Goal: Task Accomplishment & Management: Complete application form

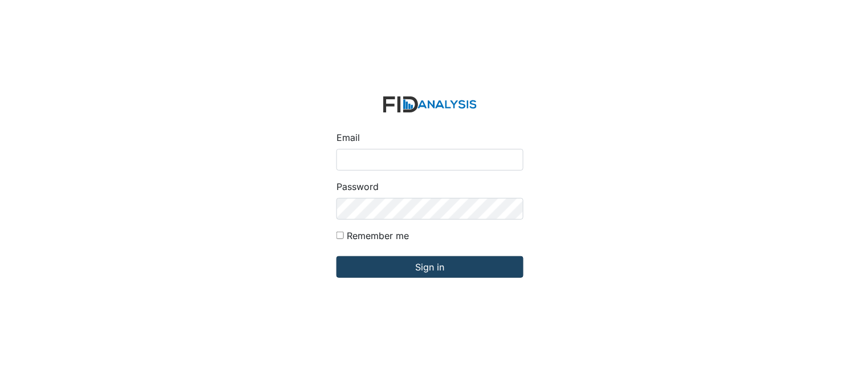
type input "[PERSON_NAME][EMAIL_ADDRESS][DOMAIN_NAME]"
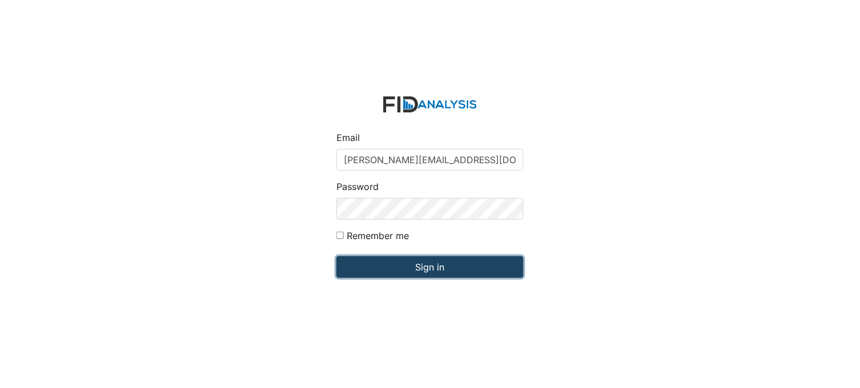
click at [452, 272] on input "Sign in" at bounding box center [430, 267] width 187 height 22
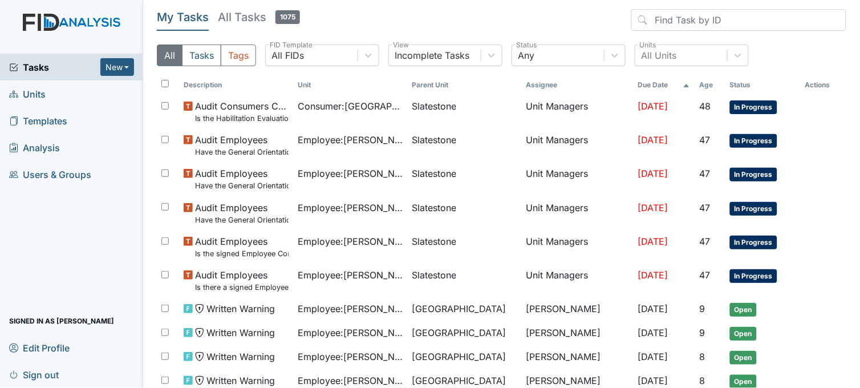
click at [59, 88] on link "Units" at bounding box center [71, 93] width 143 height 27
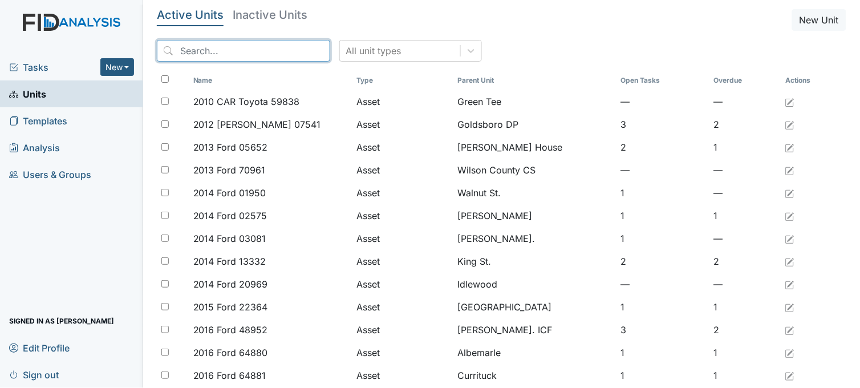
click at [214, 50] on input "search" at bounding box center [243, 51] width 173 height 22
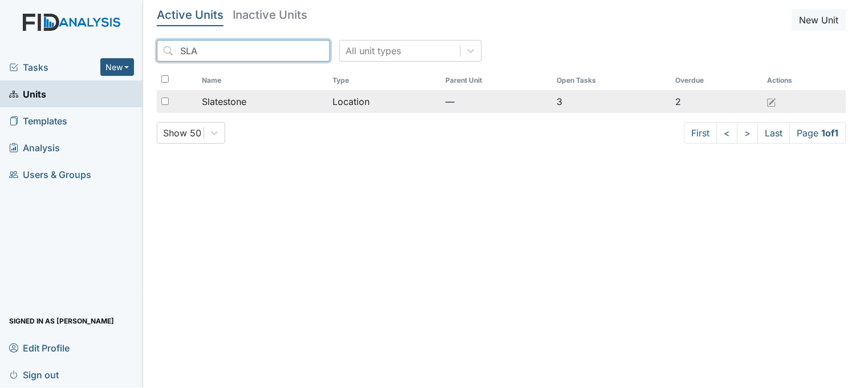
type input "SLA"
click at [270, 100] on div "Slatestone" at bounding box center [263, 102] width 122 height 14
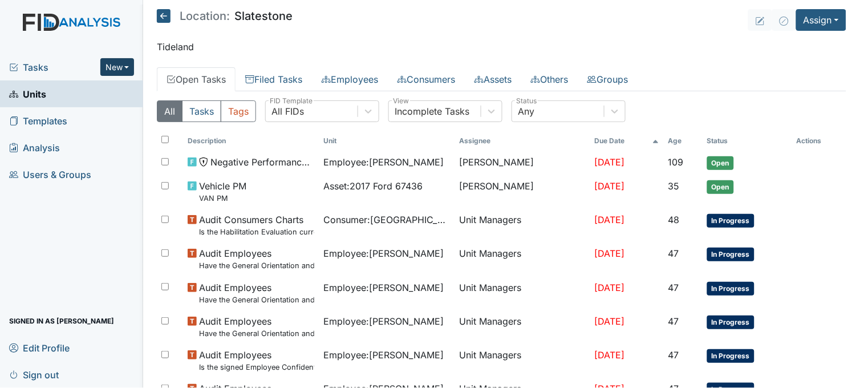
click at [124, 64] on button "New" at bounding box center [117, 67] width 34 height 18
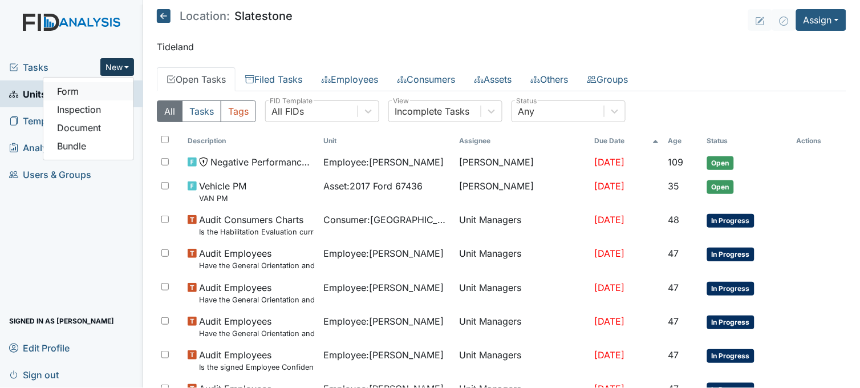
click at [95, 91] on link "Form" at bounding box center [88, 91] width 90 height 18
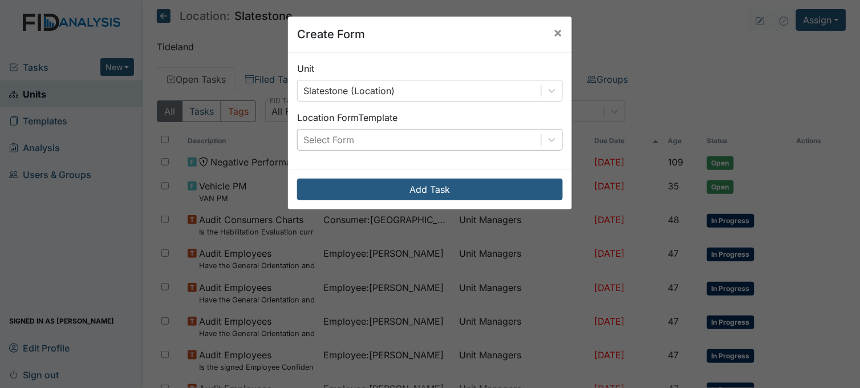
click at [351, 135] on div "Select Form" at bounding box center [420, 139] width 244 height 21
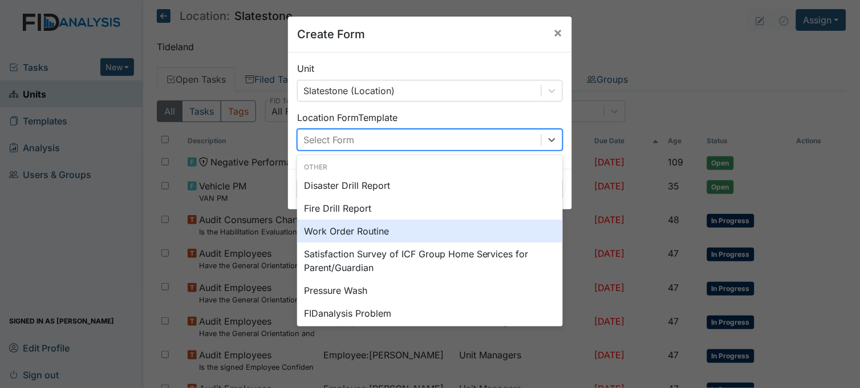
click at [363, 230] on div "Work Order Routine" at bounding box center [430, 231] width 266 height 23
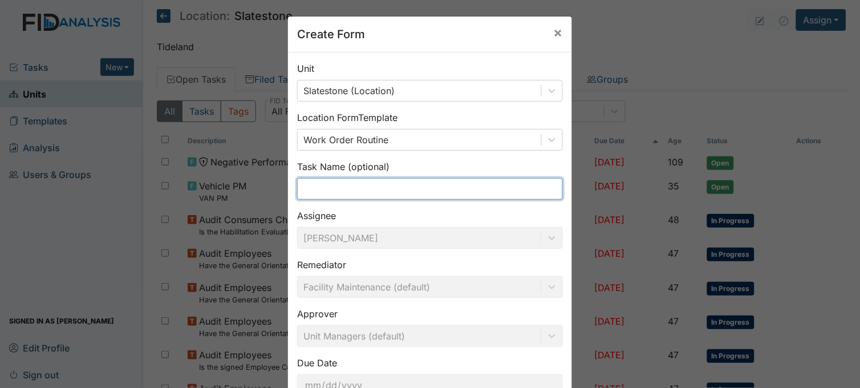
click at [355, 185] on input "text" at bounding box center [430, 189] width 266 height 22
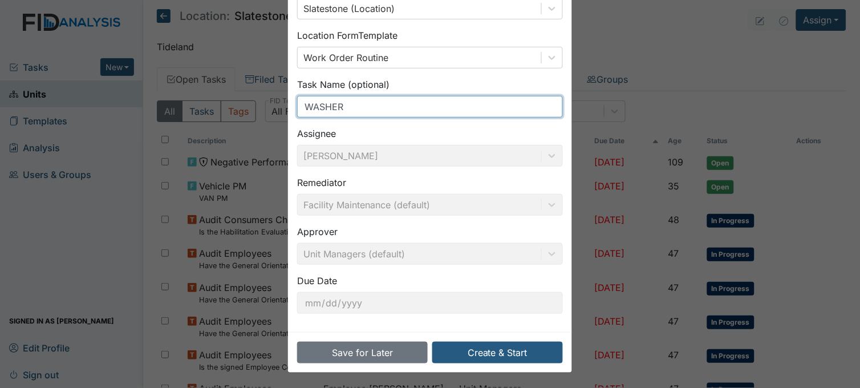
scroll to position [84, 0]
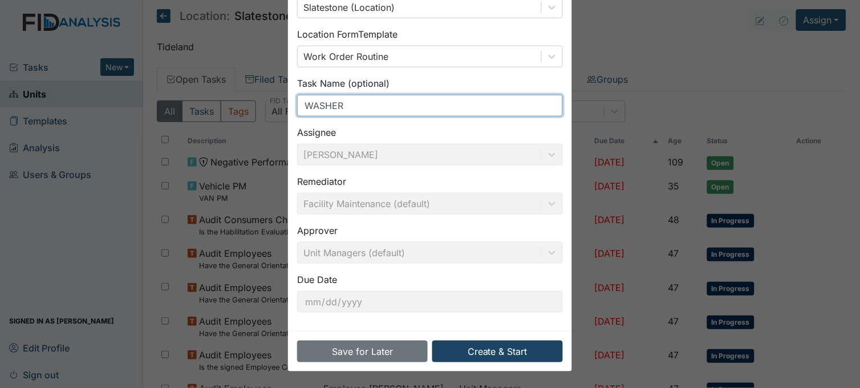
type input "WASHER"
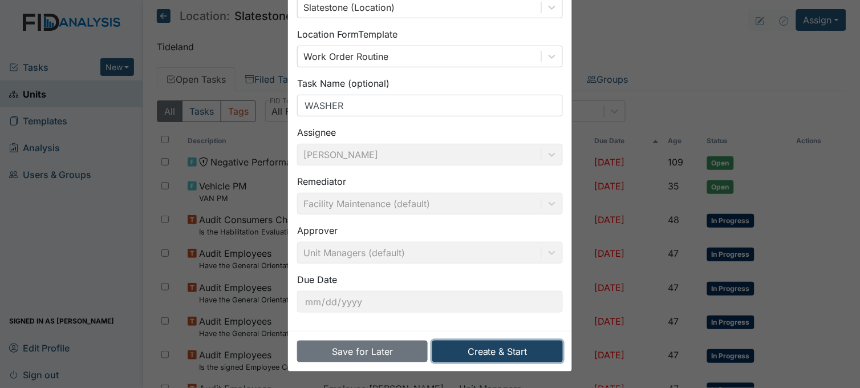
click at [496, 346] on button "Create & Start" at bounding box center [497, 352] width 131 height 22
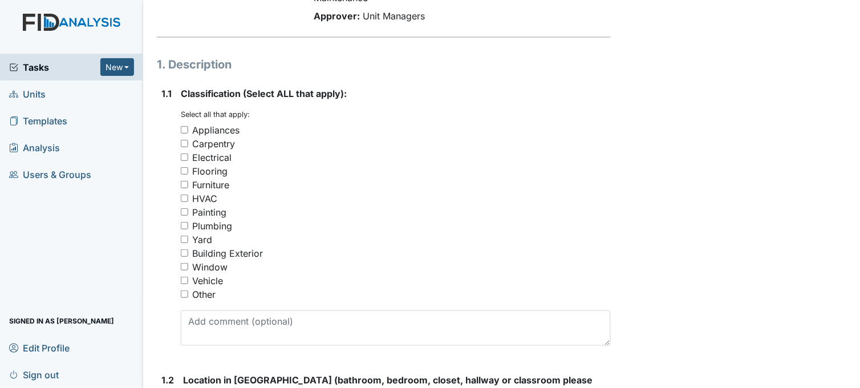
scroll to position [190, 0]
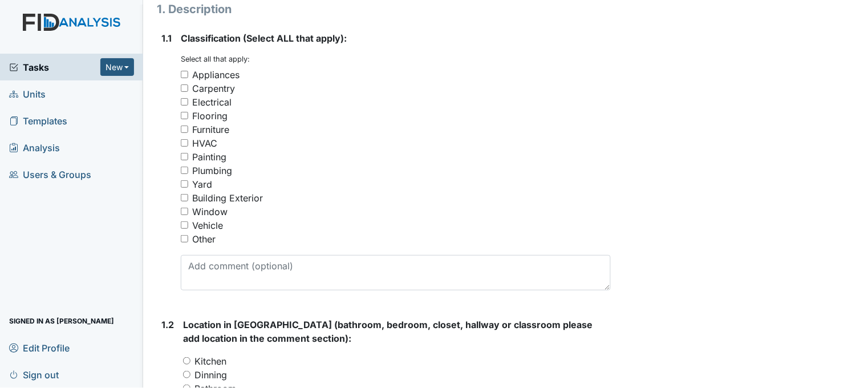
click at [184, 71] on input "Appliances" at bounding box center [184, 74] width 7 height 7
checkbox input "true"
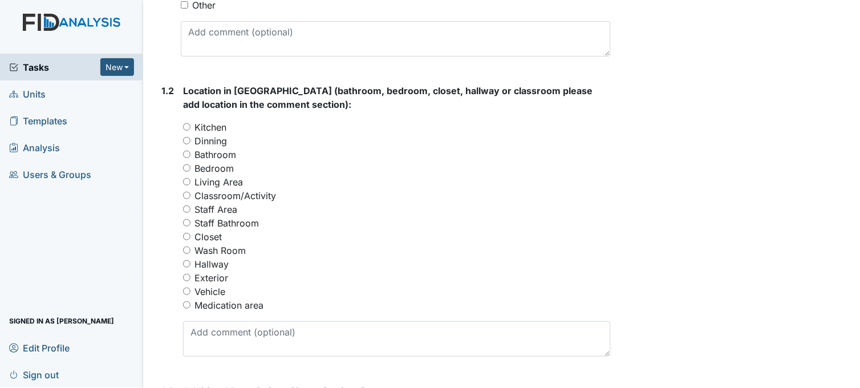
scroll to position [443, 0]
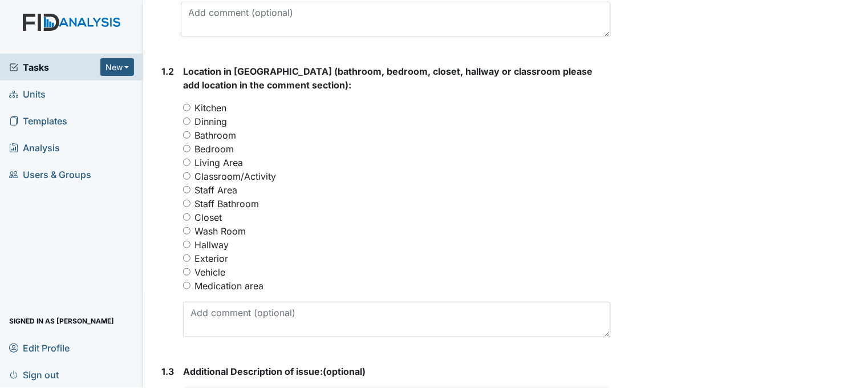
click at [197, 228] on label "Wash Room" at bounding box center [220, 231] width 51 height 14
click at [191, 228] on input "Wash Room" at bounding box center [186, 230] width 7 height 7
radio input "true"
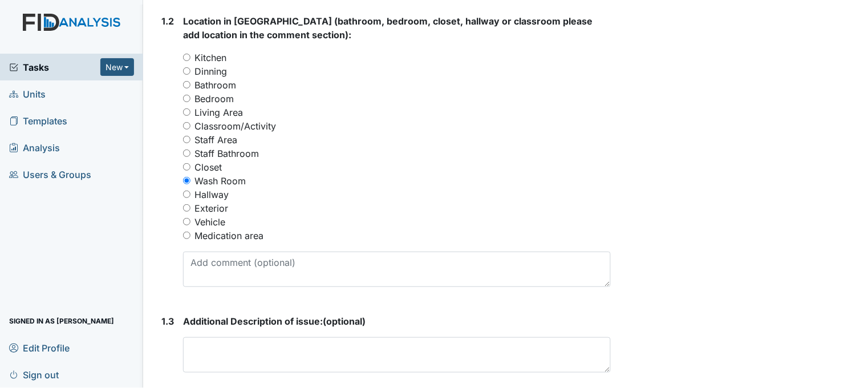
scroll to position [634, 0]
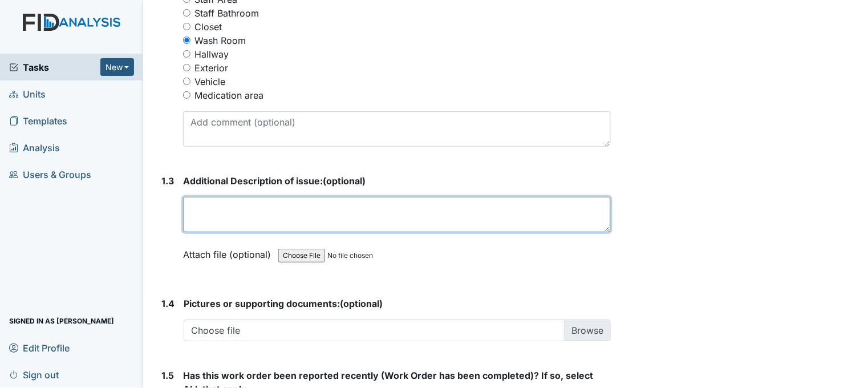
click at [282, 207] on textarea at bounding box center [397, 214] width 428 height 35
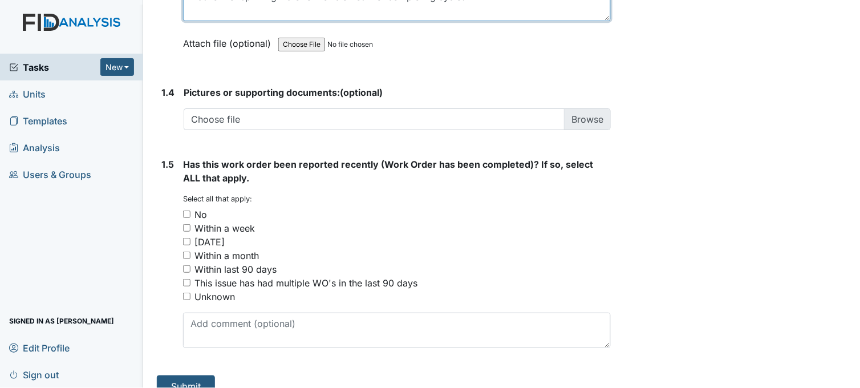
scroll to position [863, 0]
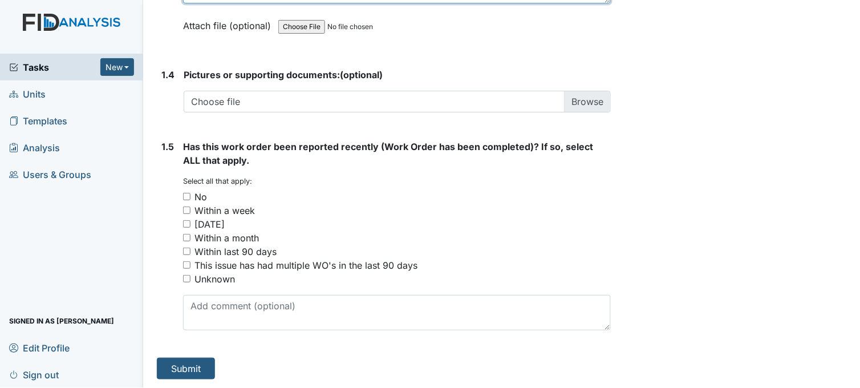
type textarea "washer not spinning water out of clothes. not completing cycles"
click at [187, 195] on input "No" at bounding box center [186, 196] width 7 height 7
checkbox input "true"
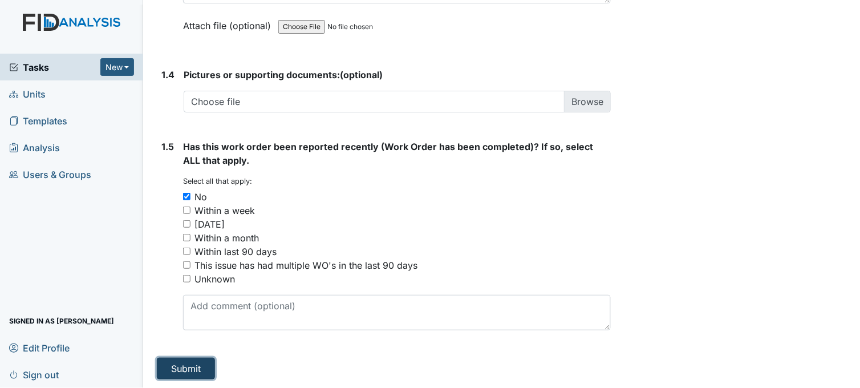
click at [190, 369] on button "Submit" at bounding box center [186, 369] width 58 height 22
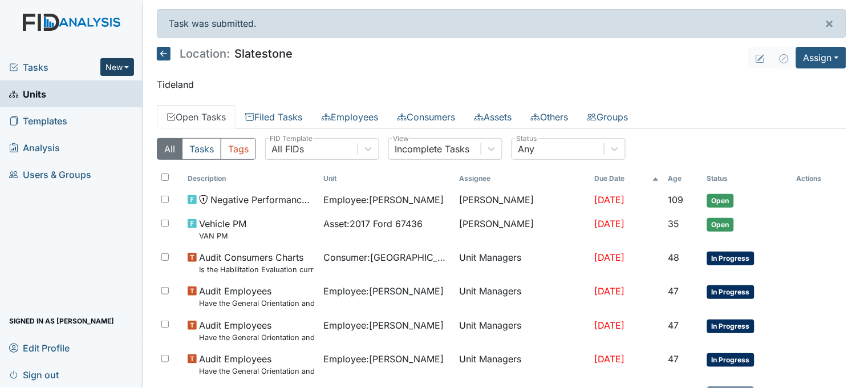
click at [127, 64] on button "New" at bounding box center [117, 67] width 34 height 18
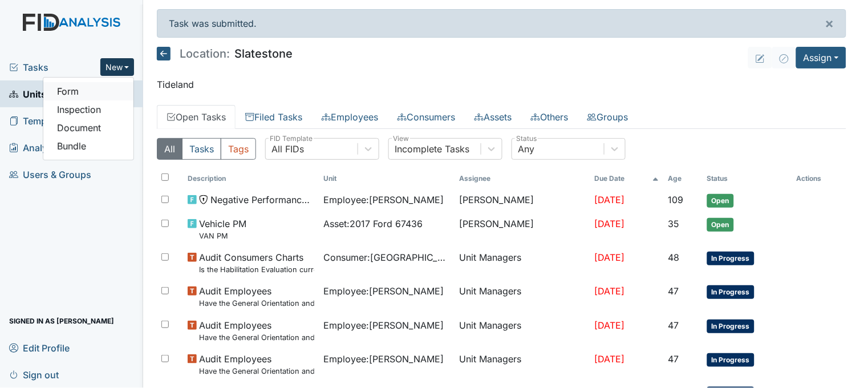
click at [108, 93] on link "Form" at bounding box center [88, 91] width 90 height 18
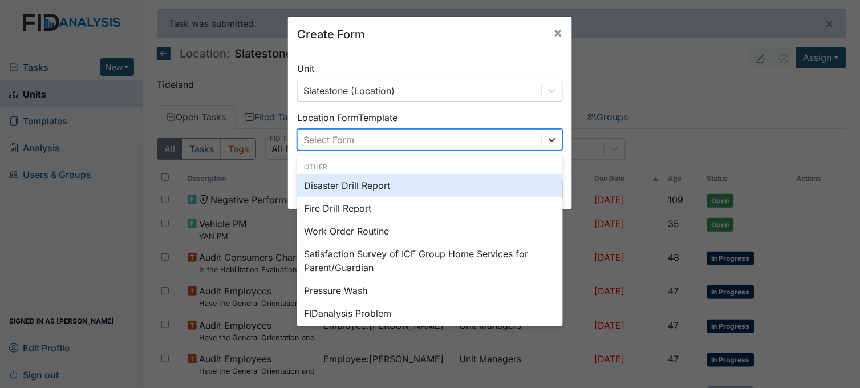
click at [546, 138] on icon at bounding box center [551, 139] width 11 height 11
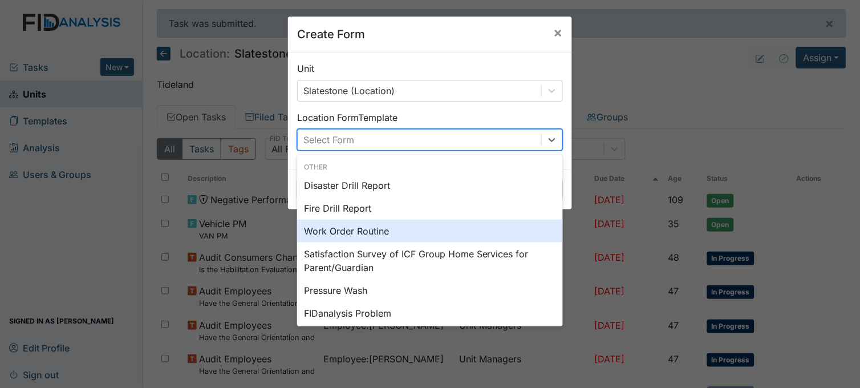
click at [371, 229] on div "Work Order Routine" at bounding box center [430, 231] width 266 height 23
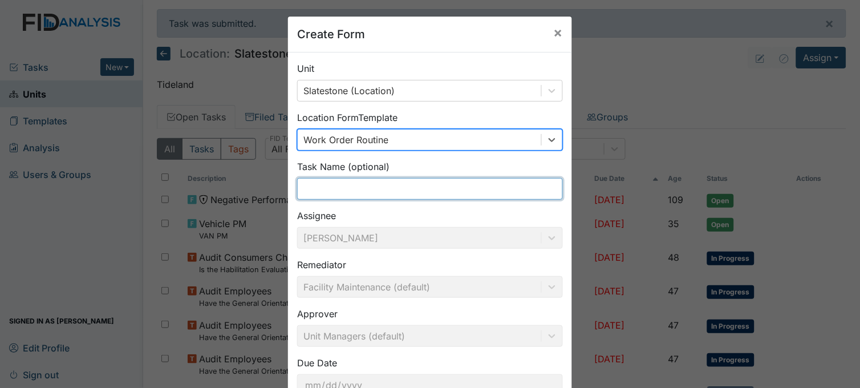
click at [354, 183] on input "text" at bounding box center [430, 189] width 266 height 22
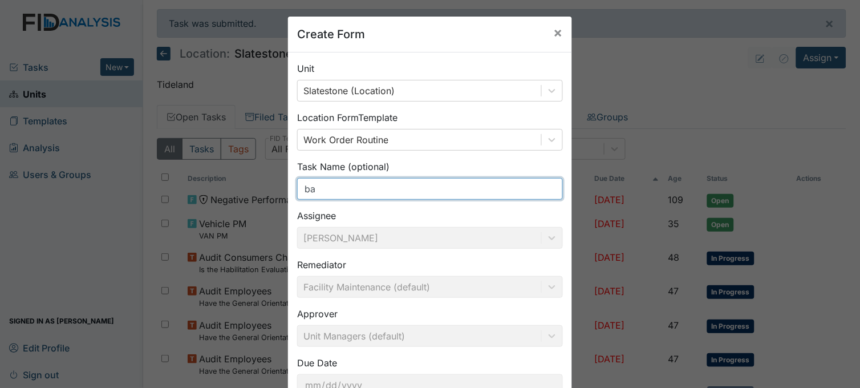
type input "b"
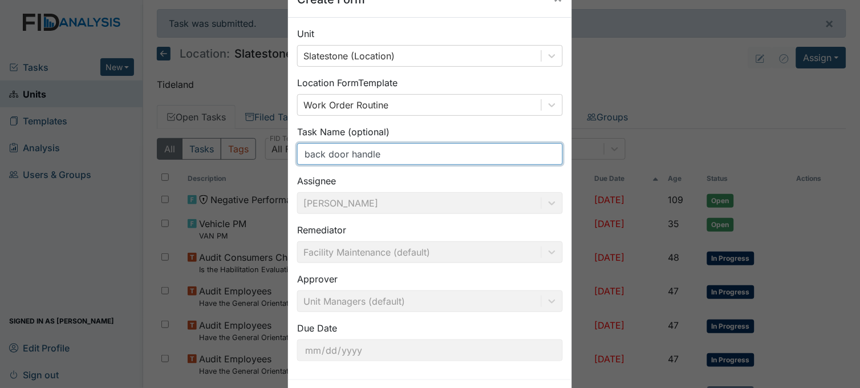
scroll to position [84, 0]
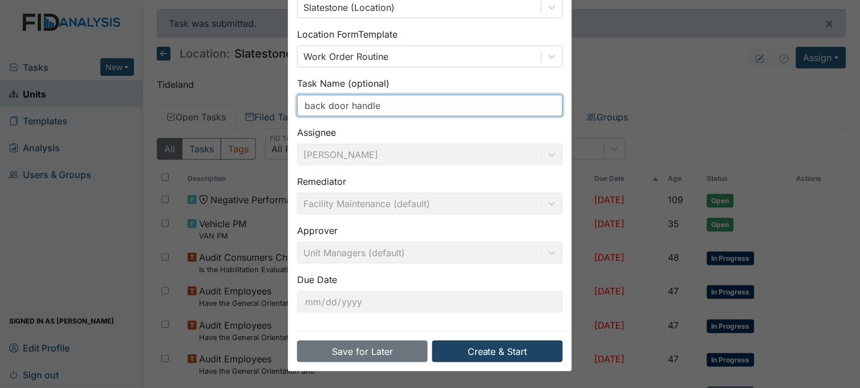
type input "back door handle"
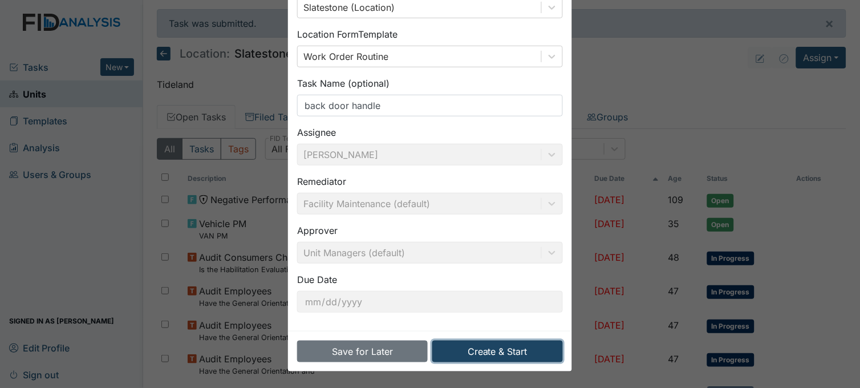
click at [497, 352] on button "Create & Start" at bounding box center [497, 352] width 131 height 22
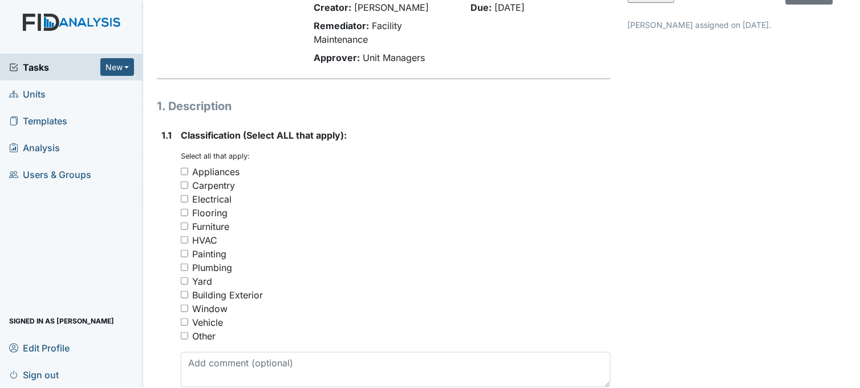
scroll to position [127, 0]
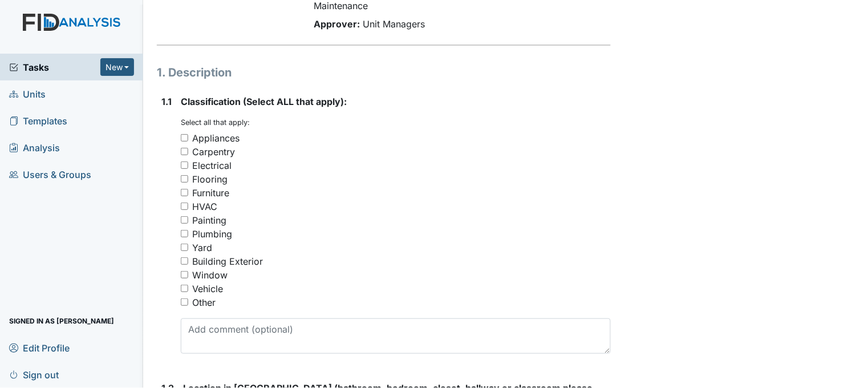
click at [181, 300] on input "Other" at bounding box center [184, 301] width 7 height 7
checkbox input "true"
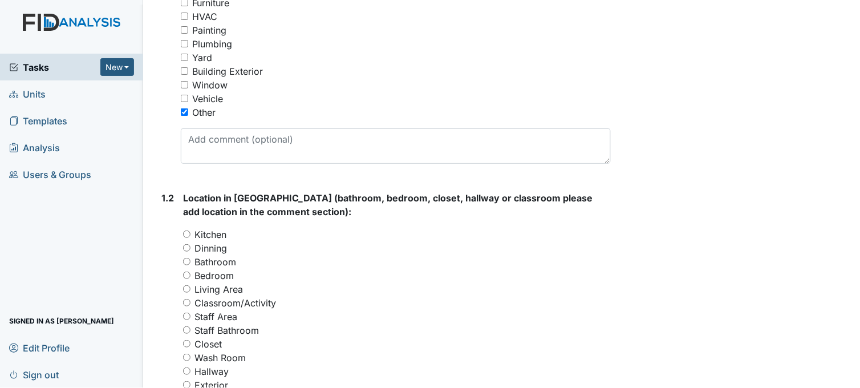
scroll to position [380, 0]
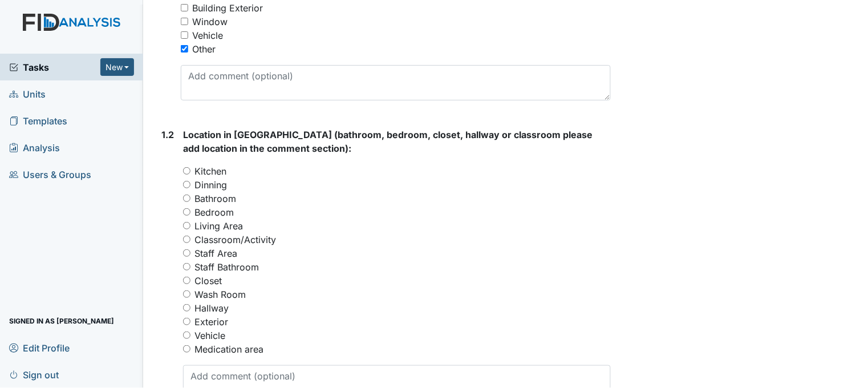
click at [213, 305] on label "Hallway" at bounding box center [212, 308] width 34 height 14
click at [191, 305] on input "Hallway" at bounding box center [186, 307] width 7 height 7
radio input "true"
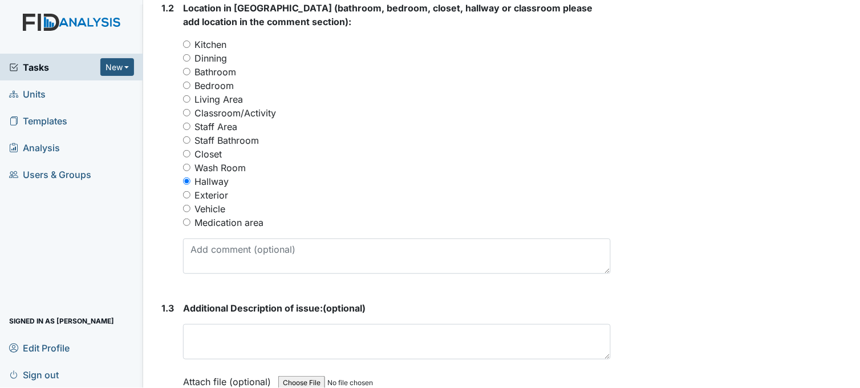
scroll to position [634, 0]
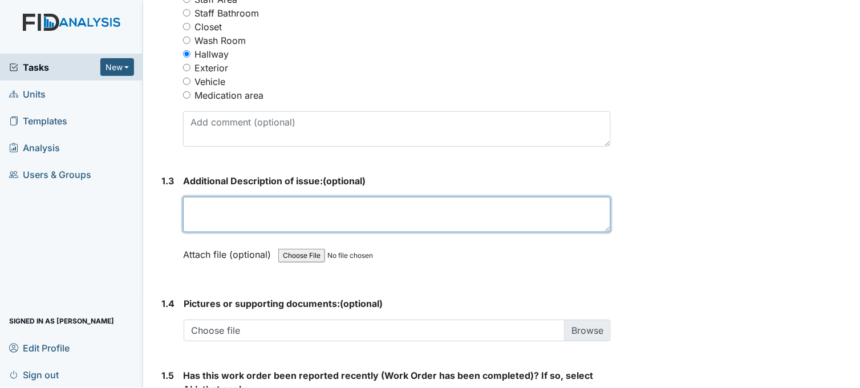
click at [326, 214] on textarea at bounding box center [397, 214] width 428 height 35
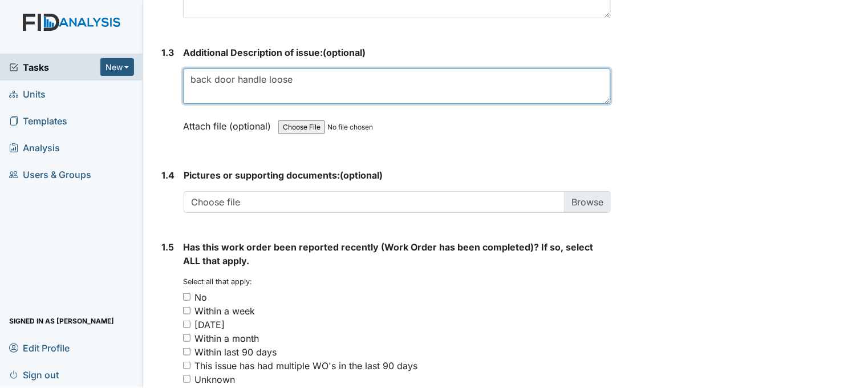
scroll to position [824, 0]
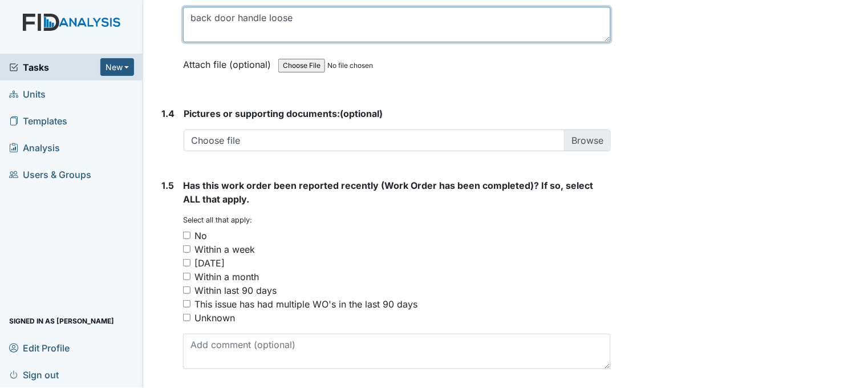
type textarea "back door handle loose"
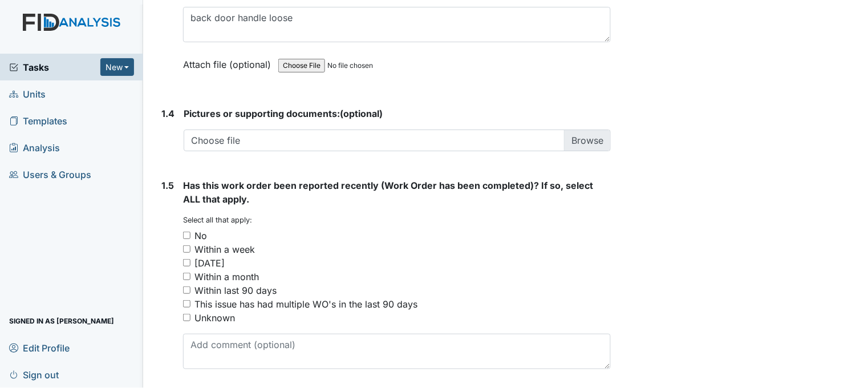
click at [187, 234] on input "No" at bounding box center [186, 235] width 7 height 7
checkbox input "true"
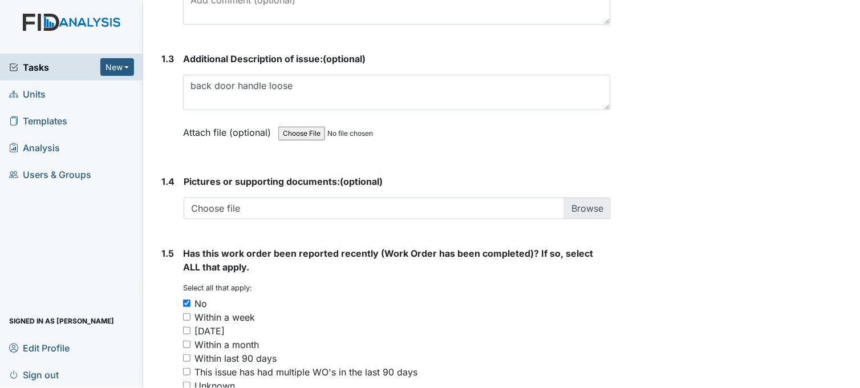
scroll to position [863, 0]
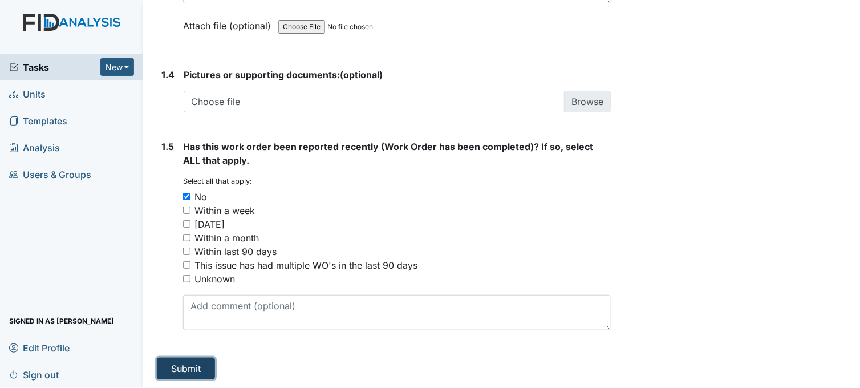
click at [181, 368] on button "Submit" at bounding box center [186, 369] width 58 height 22
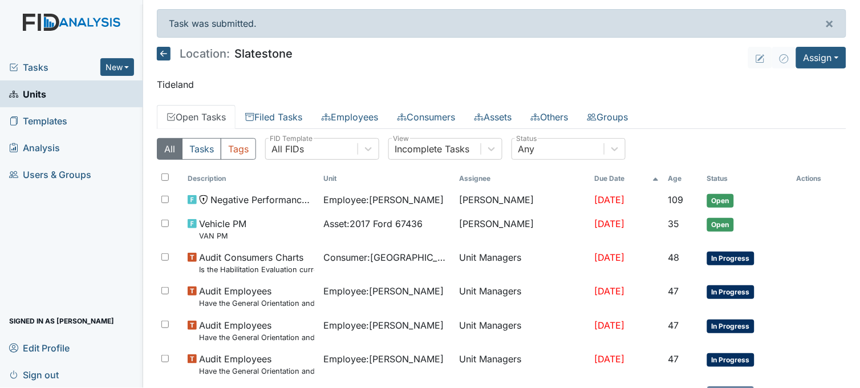
click at [54, 68] on span "Tasks" at bounding box center [54, 67] width 91 height 14
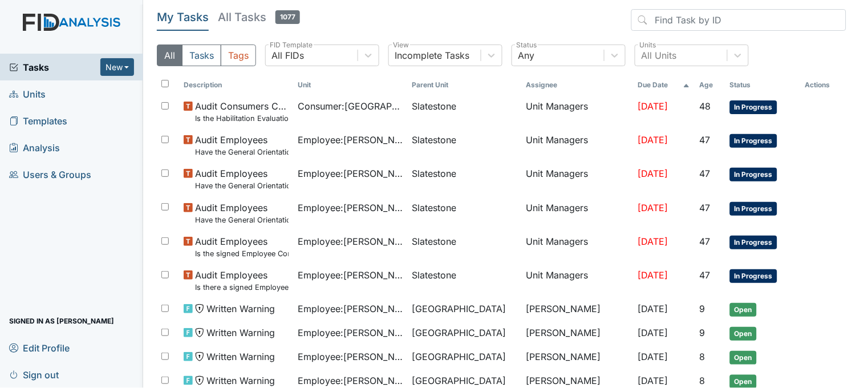
click at [41, 88] on span "Units" at bounding box center [27, 94] width 37 height 18
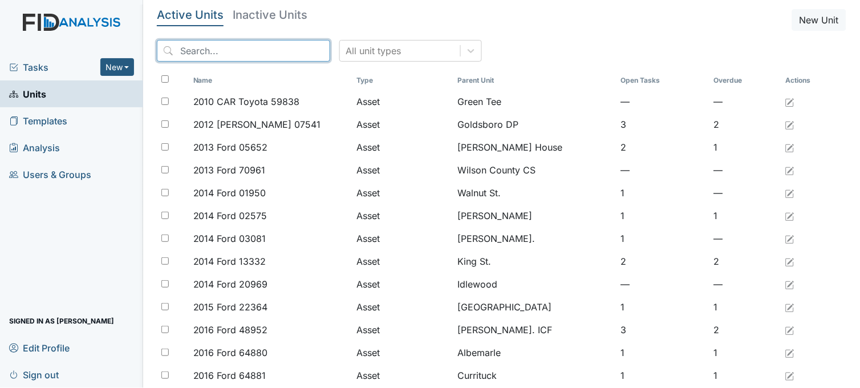
click at [263, 48] on input "search" at bounding box center [243, 51] width 173 height 22
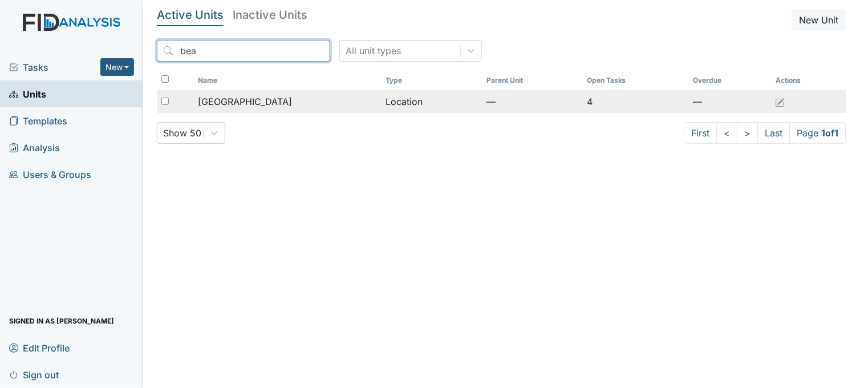
type input "bea"
click at [270, 98] on span "[GEOGRAPHIC_DATA]" at bounding box center [245, 102] width 94 height 14
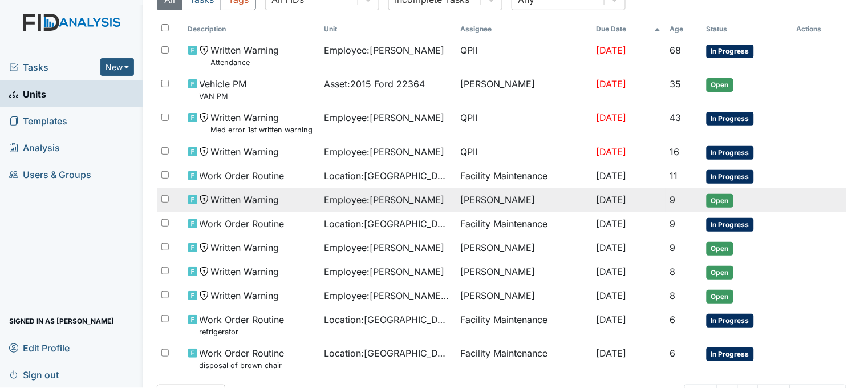
scroll to position [127, 0]
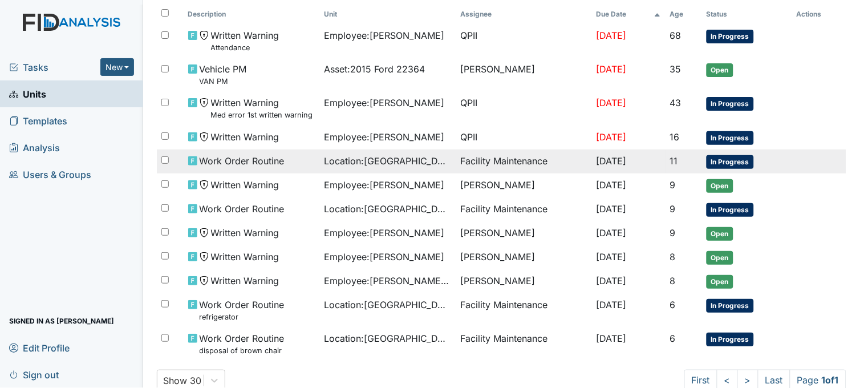
click at [345, 164] on span "Location : [GEOGRAPHIC_DATA]" at bounding box center [387, 161] width 127 height 14
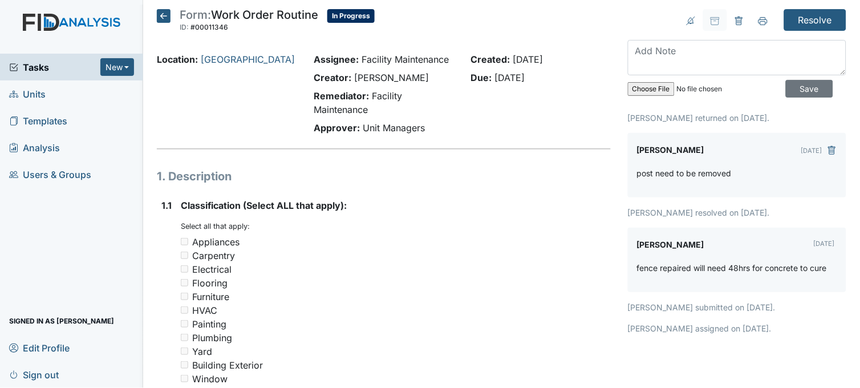
click at [165, 18] on icon at bounding box center [164, 16] width 14 height 14
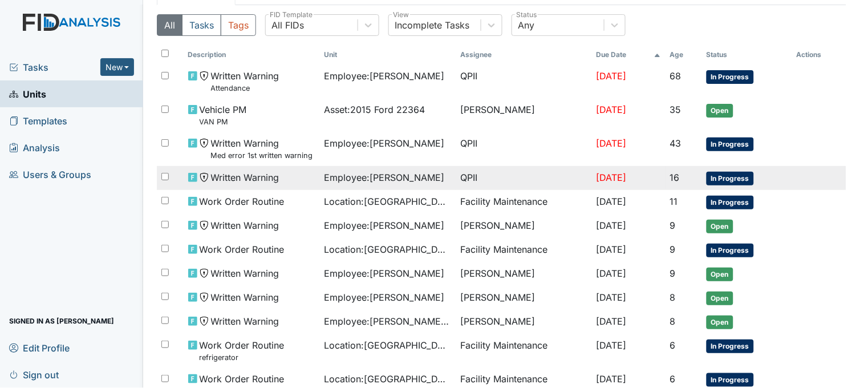
scroll to position [127, 0]
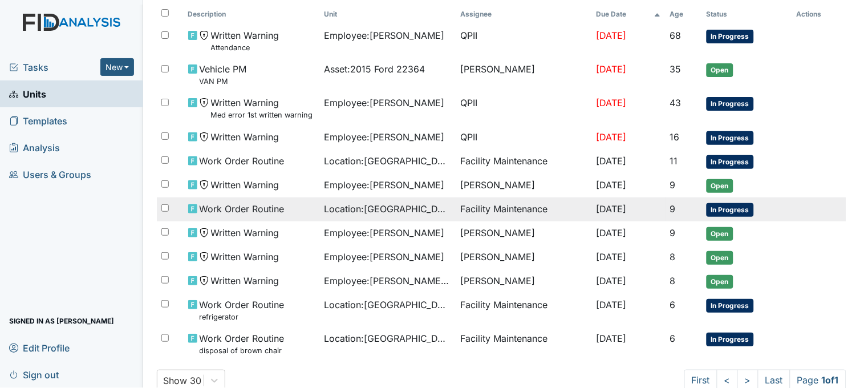
click at [377, 208] on span "Location : Beaufort Heights" at bounding box center [387, 209] width 127 height 14
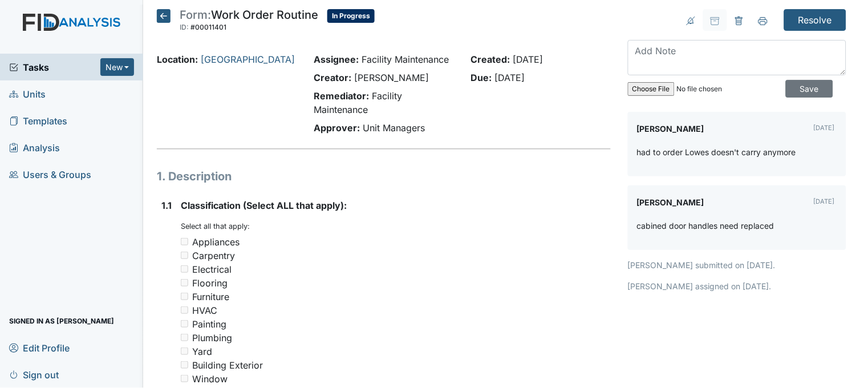
click at [165, 10] on icon at bounding box center [164, 16] width 14 height 14
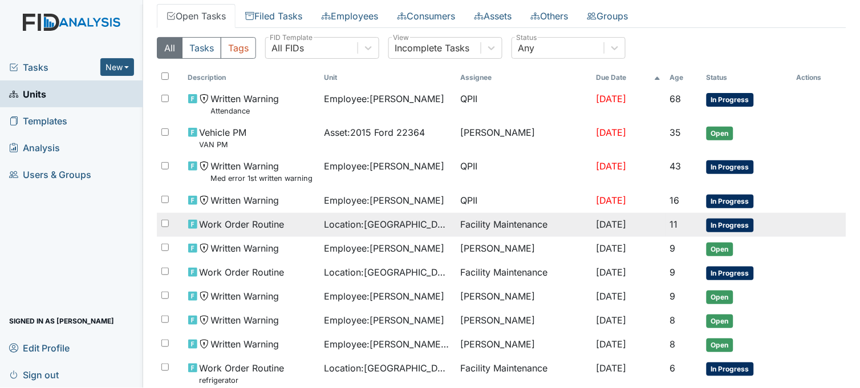
scroll to position [161, 0]
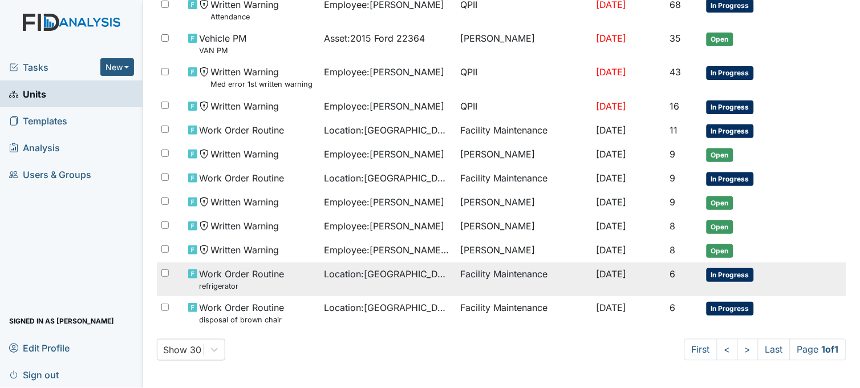
click at [370, 277] on span "Location : Beaufort Heights" at bounding box center [387, 274] width 127 height 14
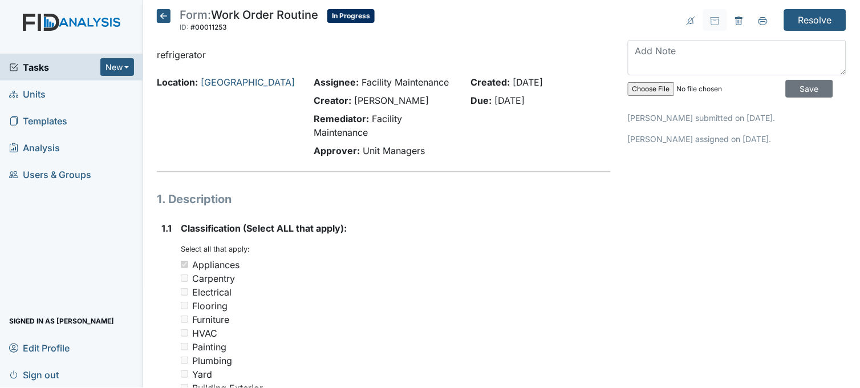
click at [165, 18] on icon at bounding box center [164, 16] width 14 height 14
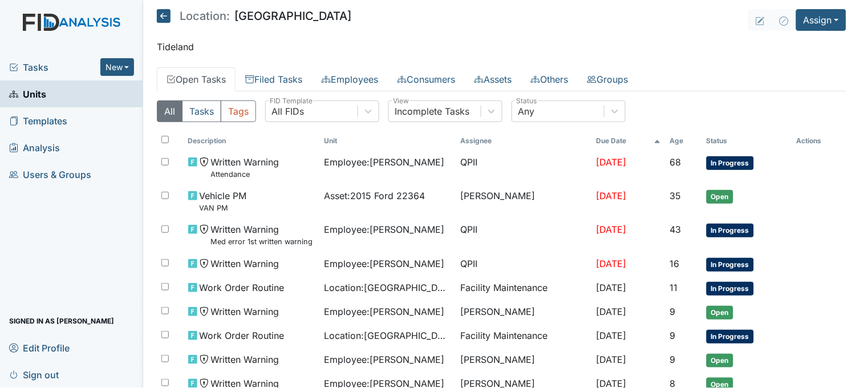
click at [60, 63] on span "Tasks" at bounding box center [54, 67] width 91 height 14
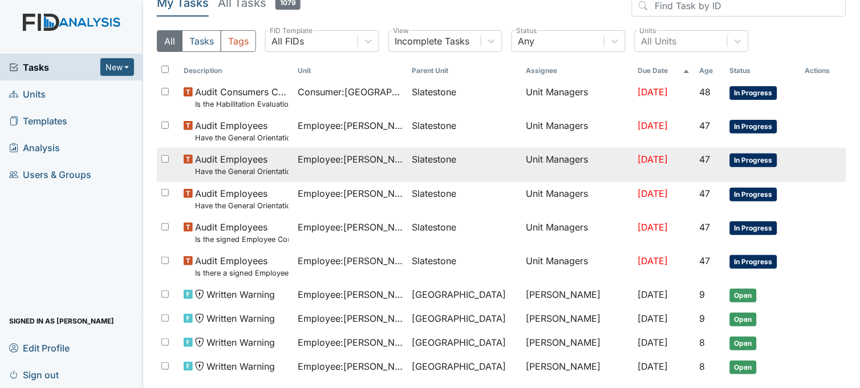
scroll to position [57, 0]
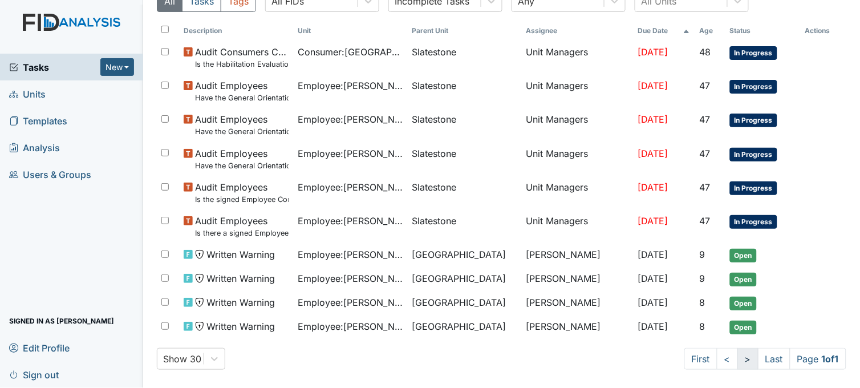
click at [738, 362] on link ">" at bounding box center [748, 359] width 21 height 22
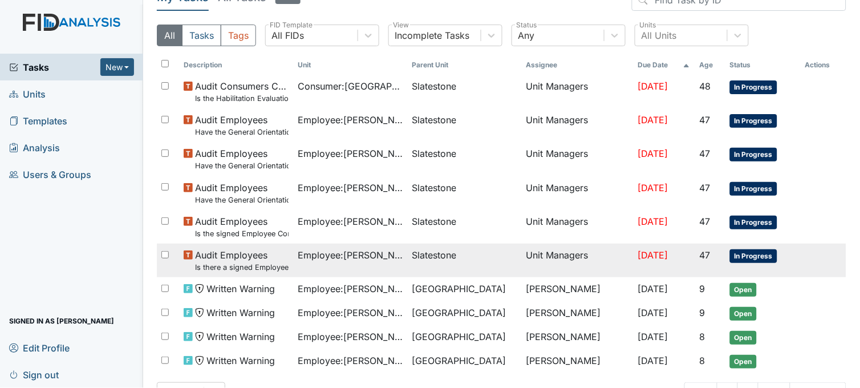
scroll to position [0, 0]
